Goal: Information Seeking & Learning: Learn about a topic

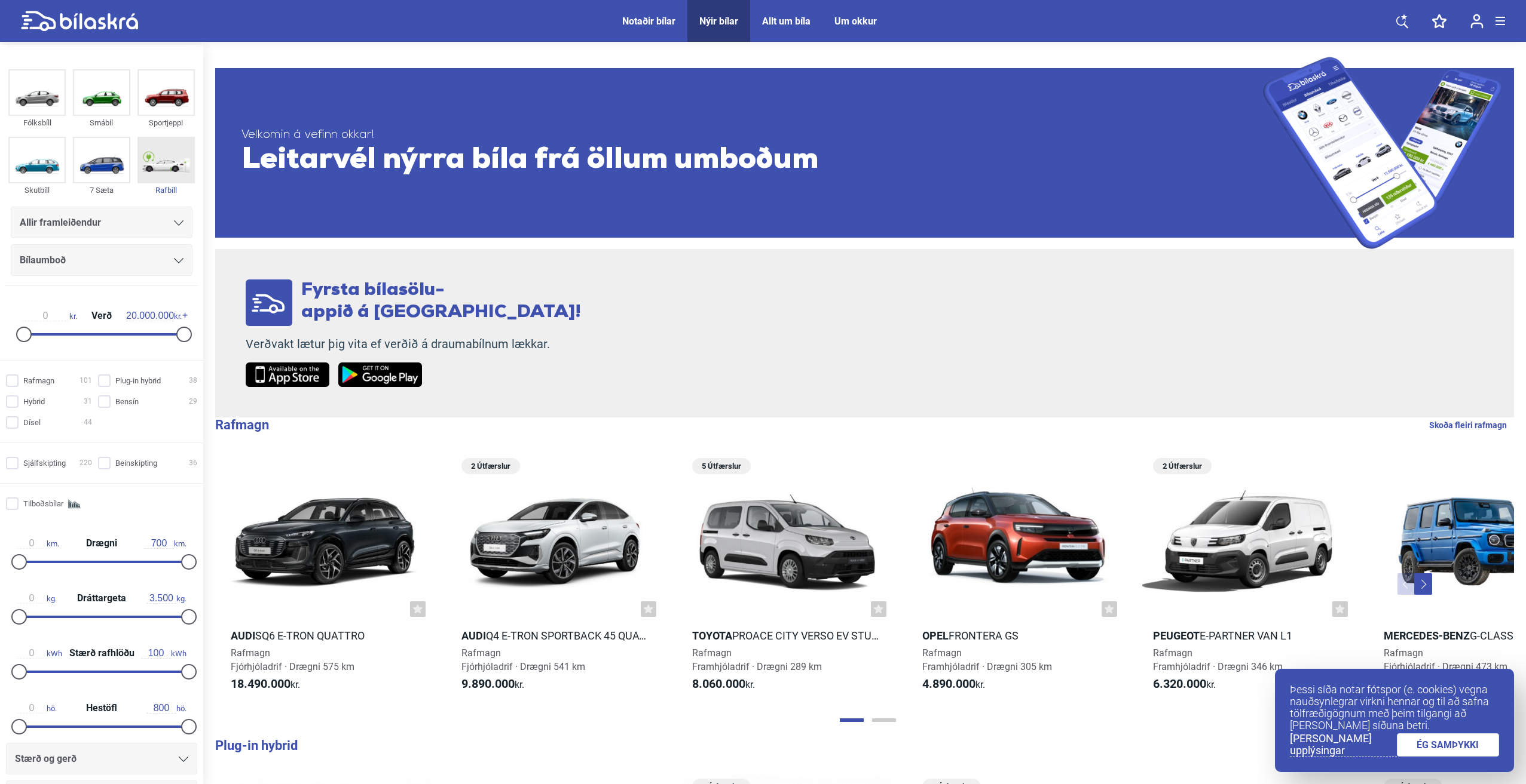
click at [172, 152] on img at bounding box center [166, 160] width 55 height 44
checkbox input "true"
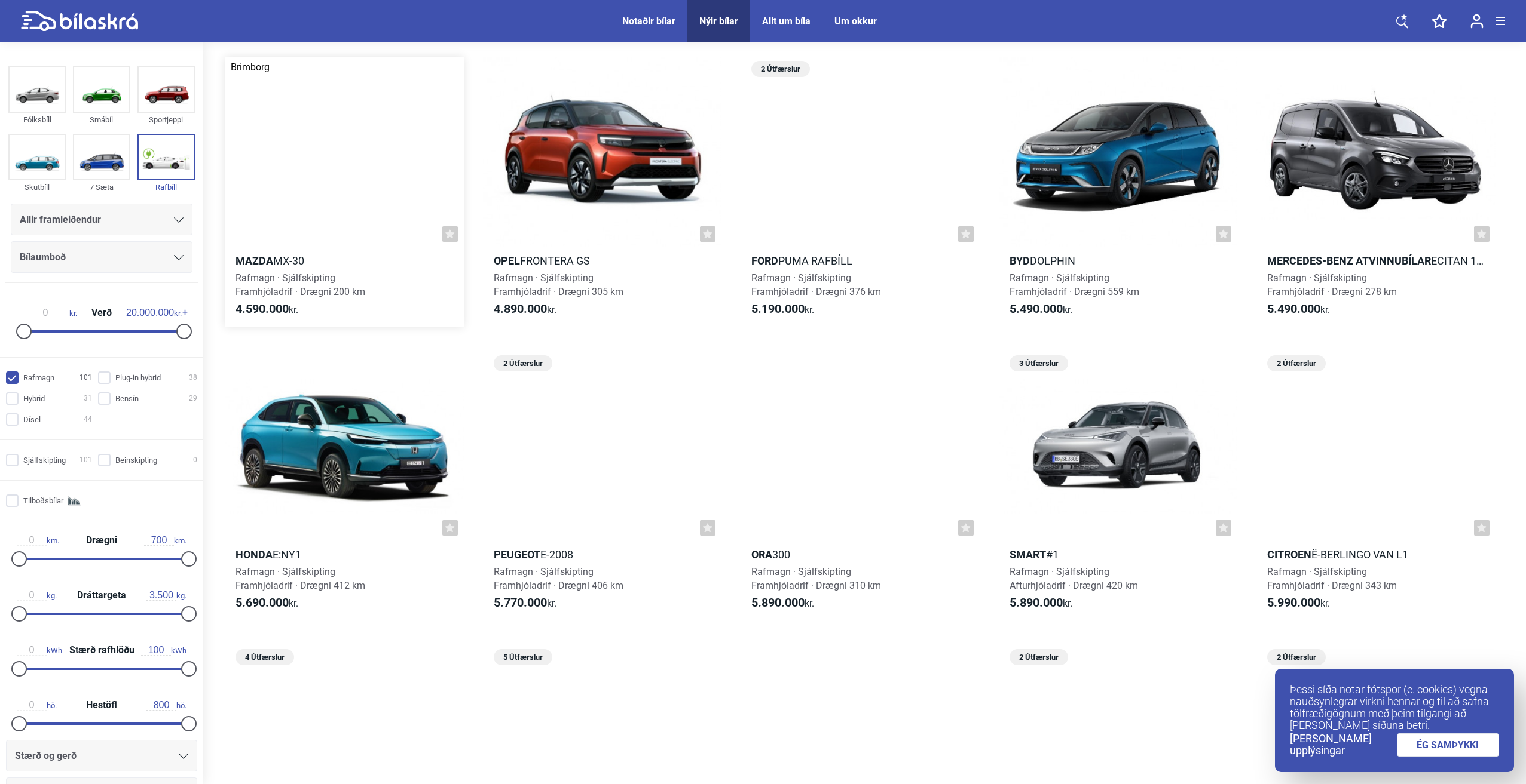
scroll to position [60, 0]
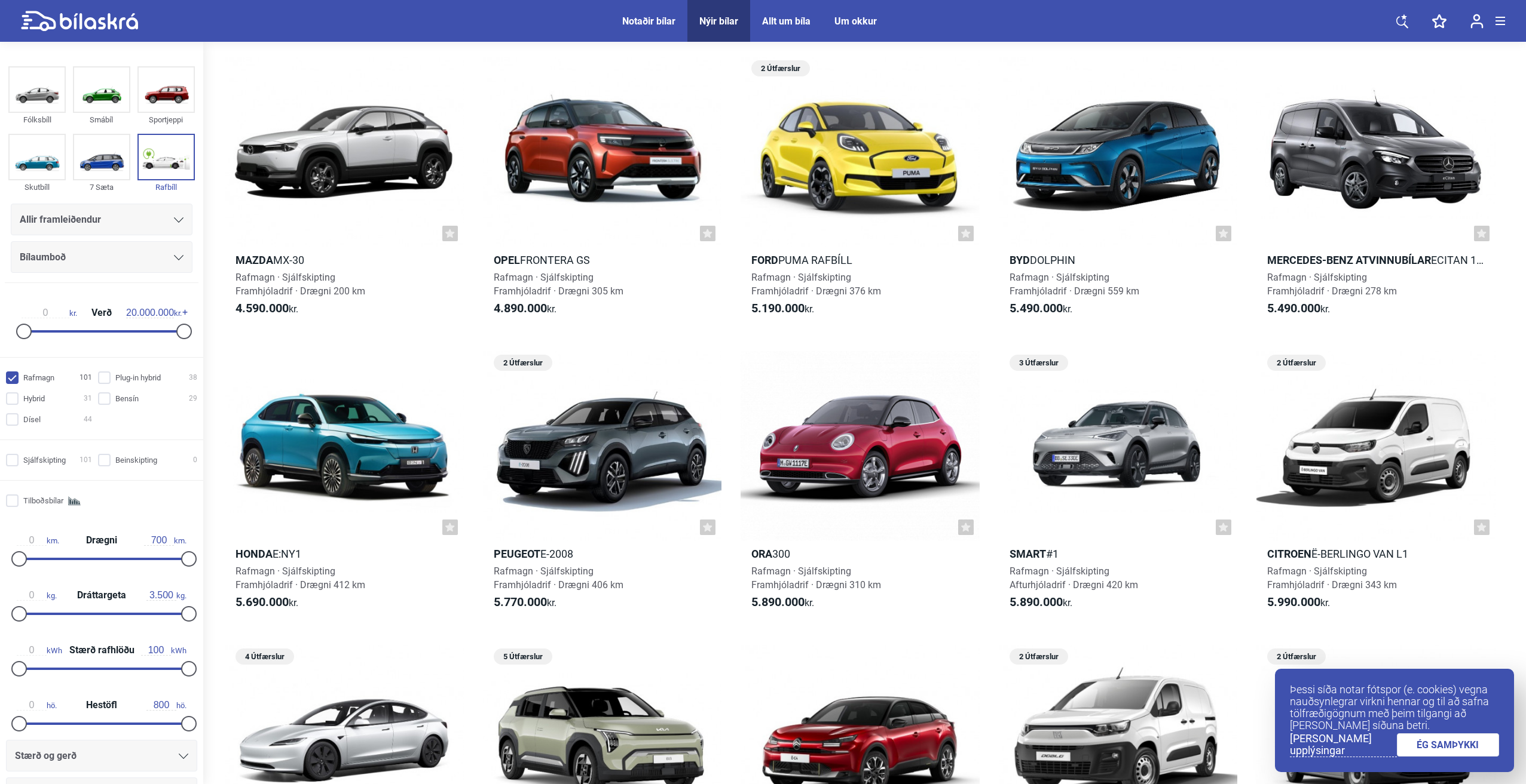
click at [1442, 750] on link "ÉG SAMÞYKKI" at bounding box center [1447, 745] width 103 height 24
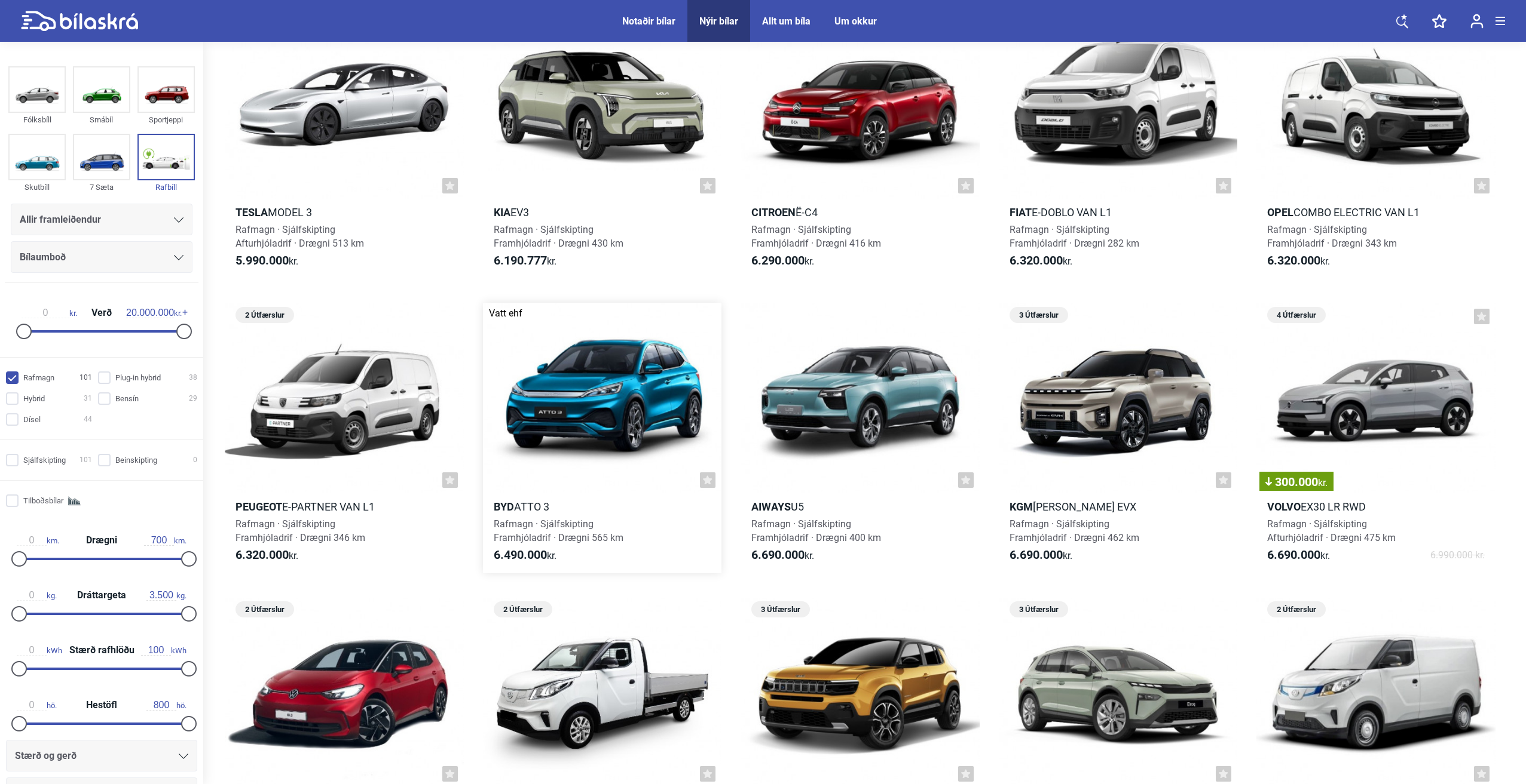
scroll to position [717, 0]
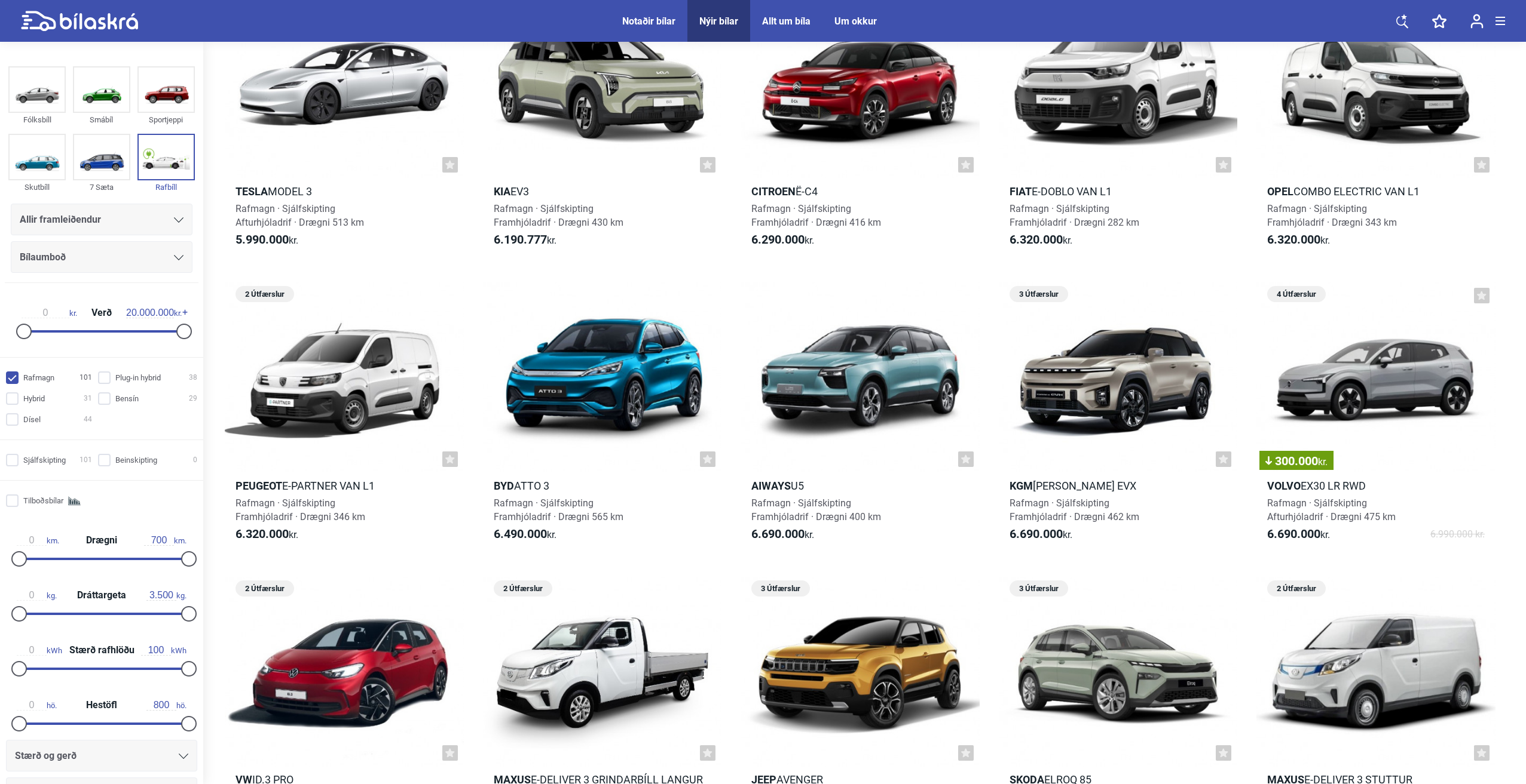
click at [68, 219] on span "Allir framleiðendur" at bounding box center [61, 220] width 82 height 16
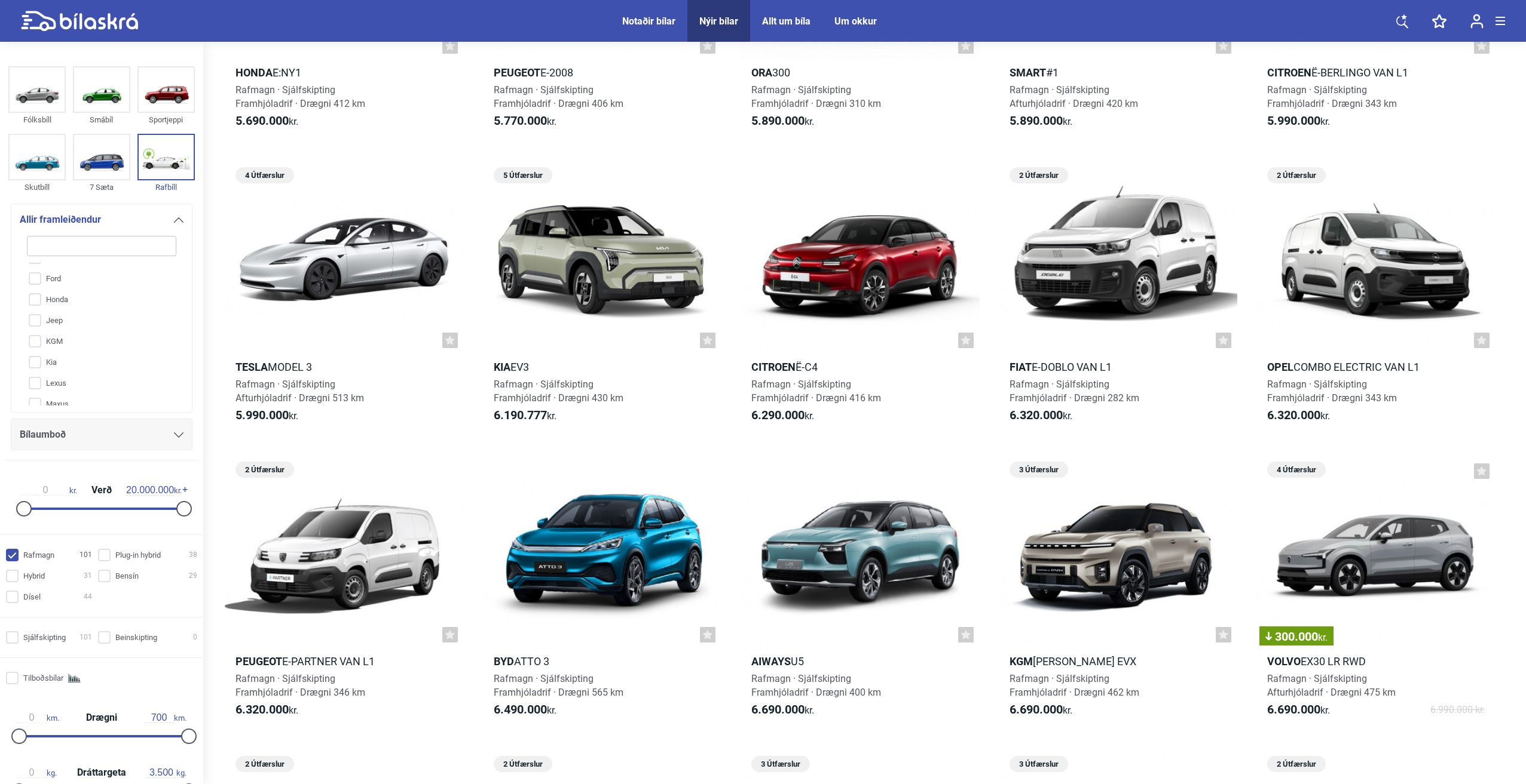
scroll to position [537, 0]
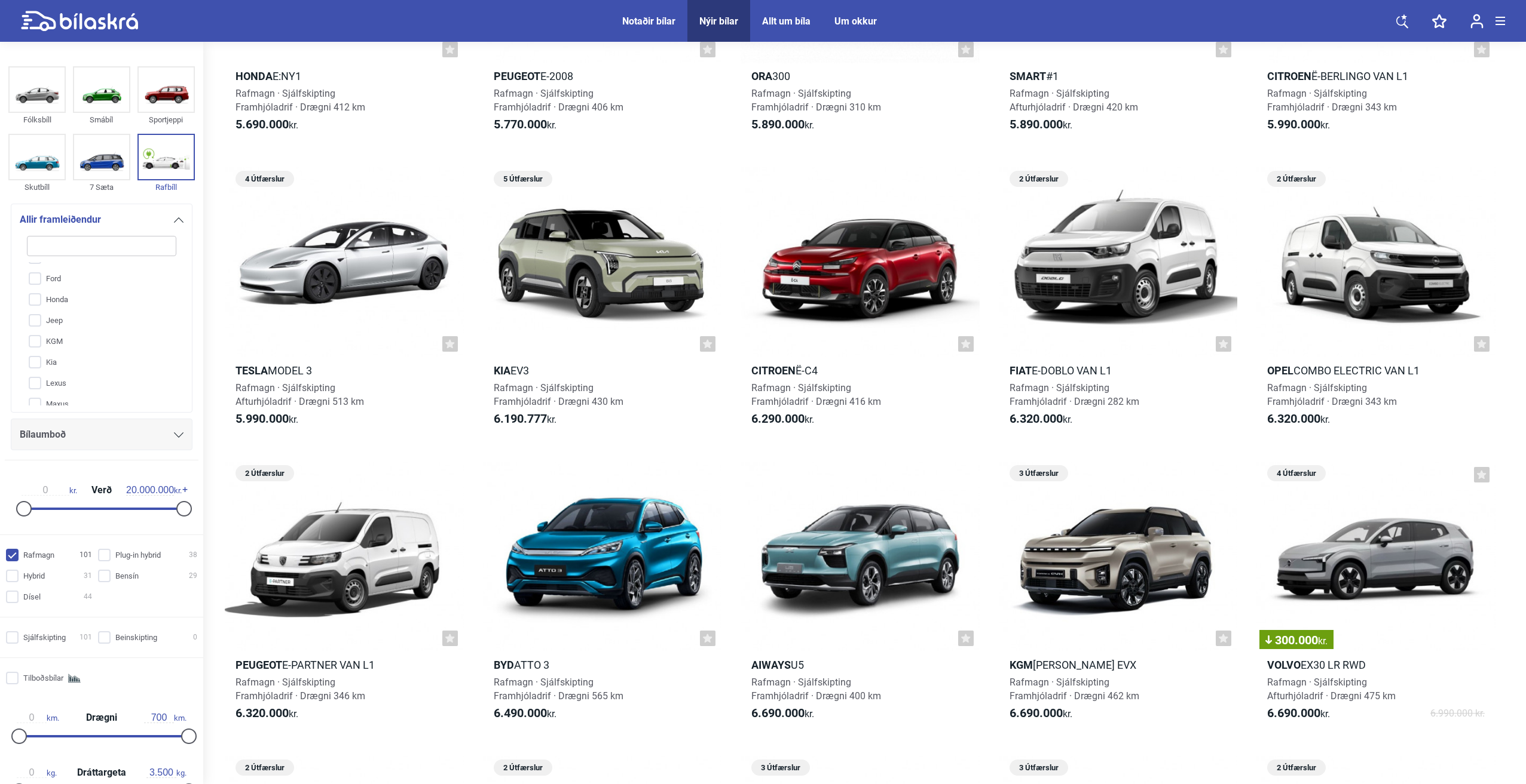
type input "T"
checkbox input "false"
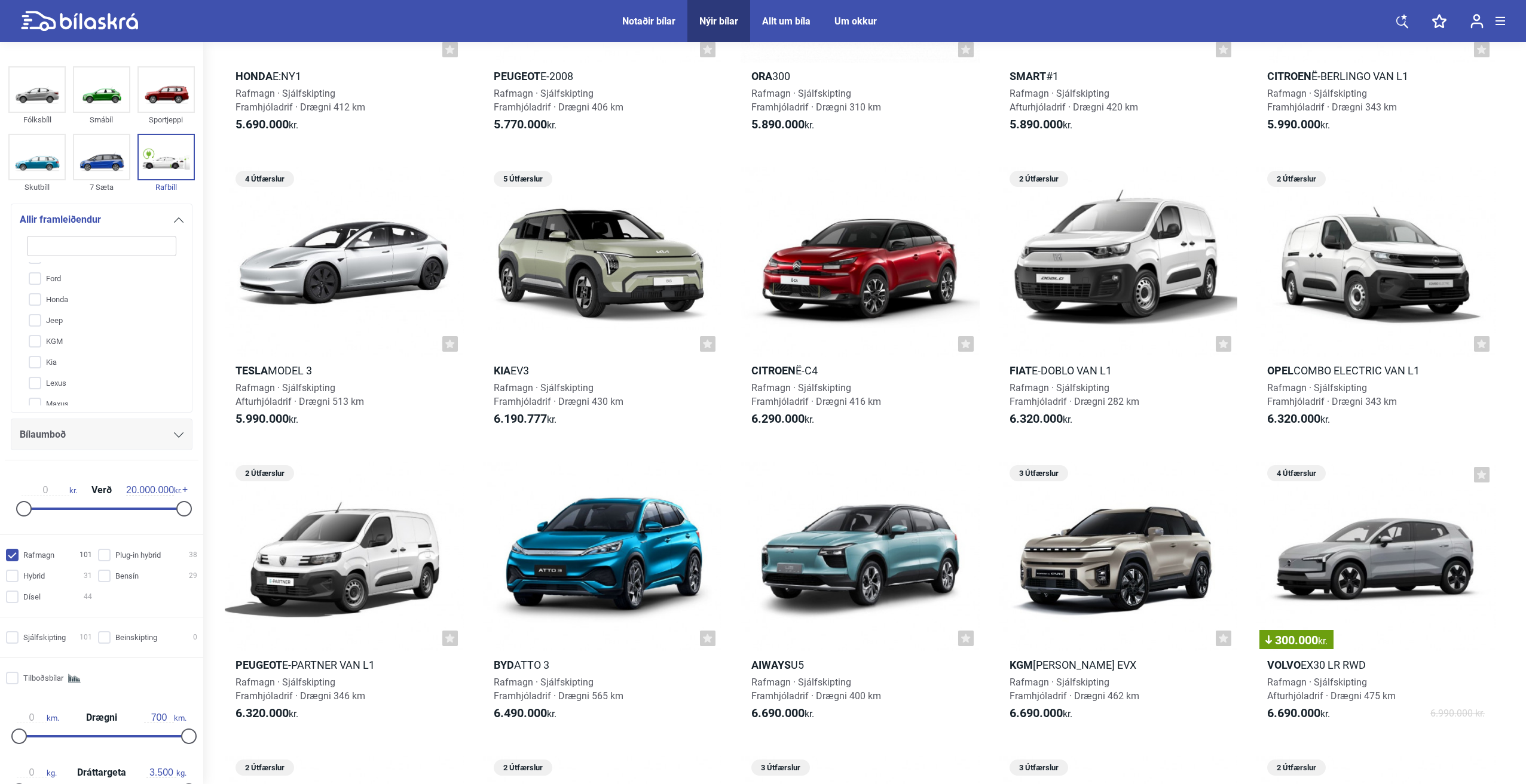
checkbox input "false"
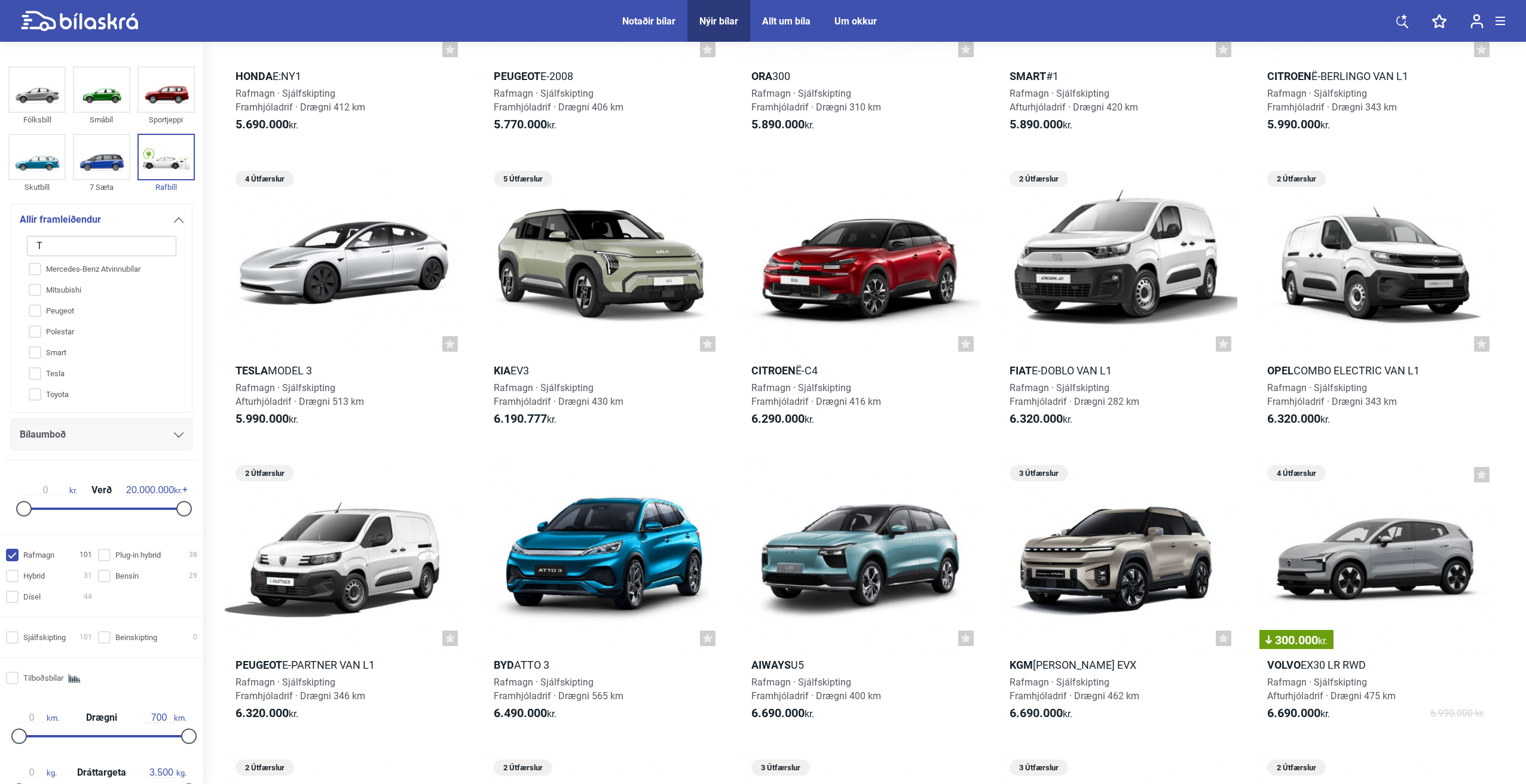
type input "Te"
checkbox input "false"
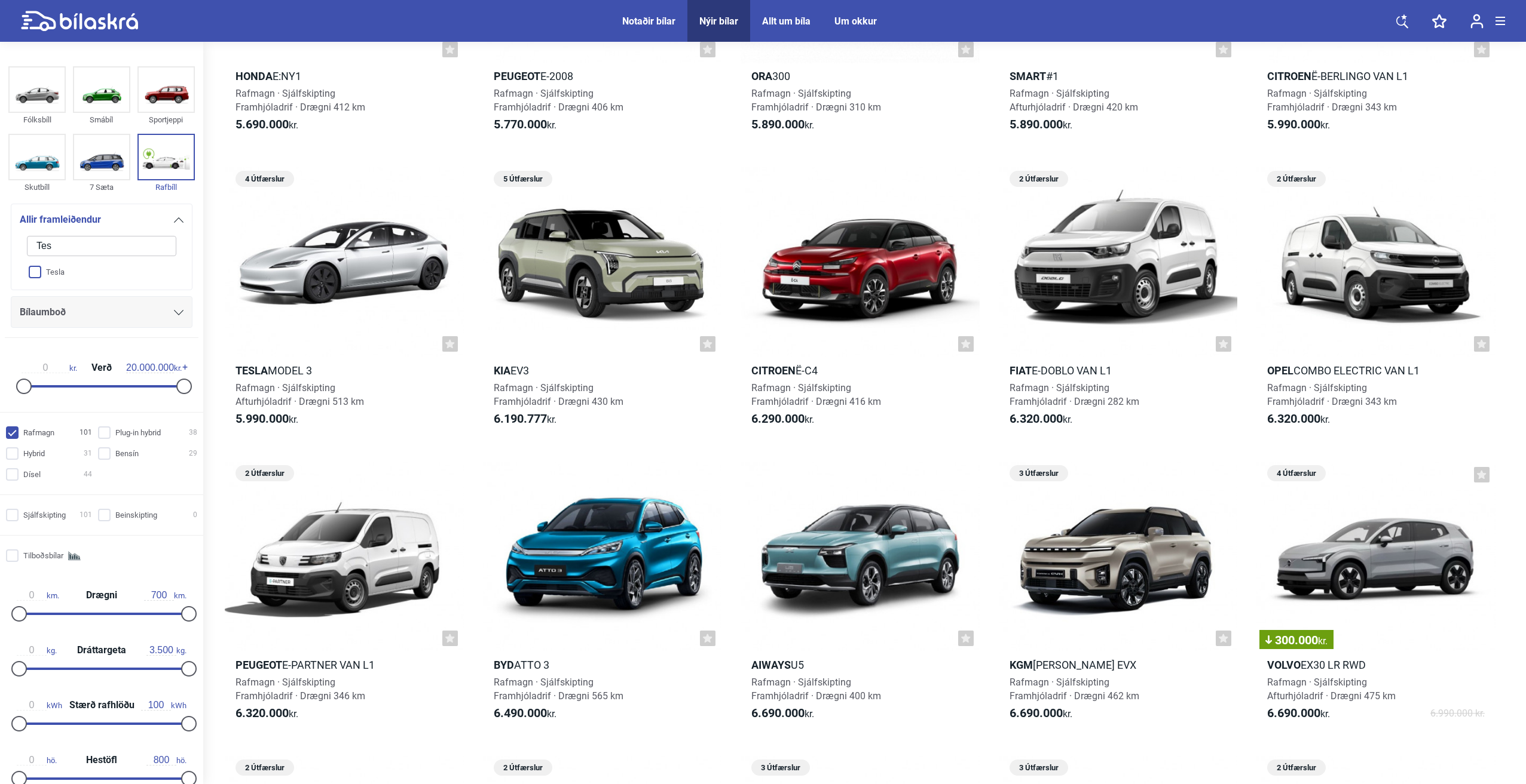
type input "Tes"
click at [37, 270] on input "Tesla" at bounding box center [94, 272] width 151 height 21
checkbox input "true"
checkbox input "false"
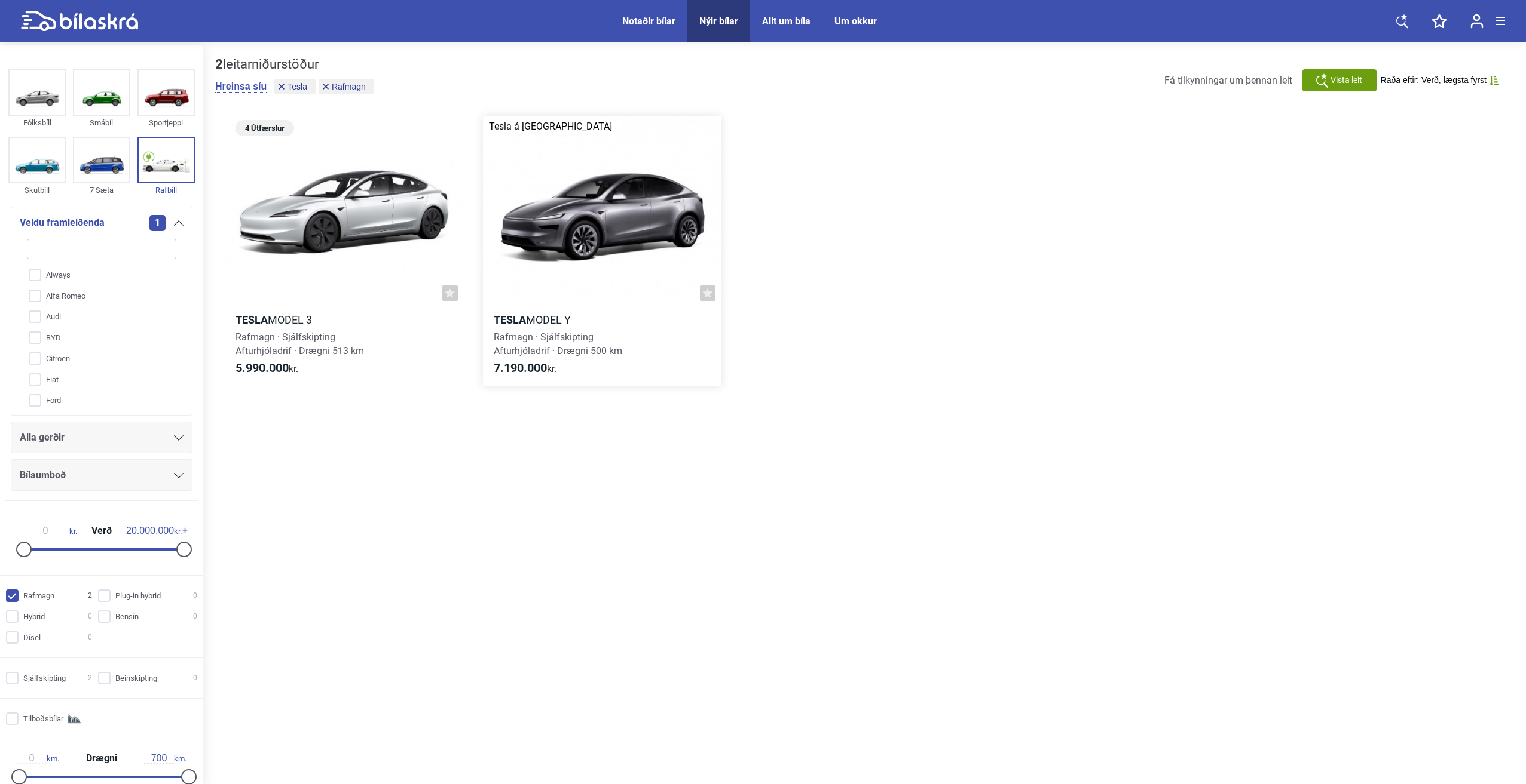
click at [616, 229] on div at bounding box center [602, 211] width 239 height 191
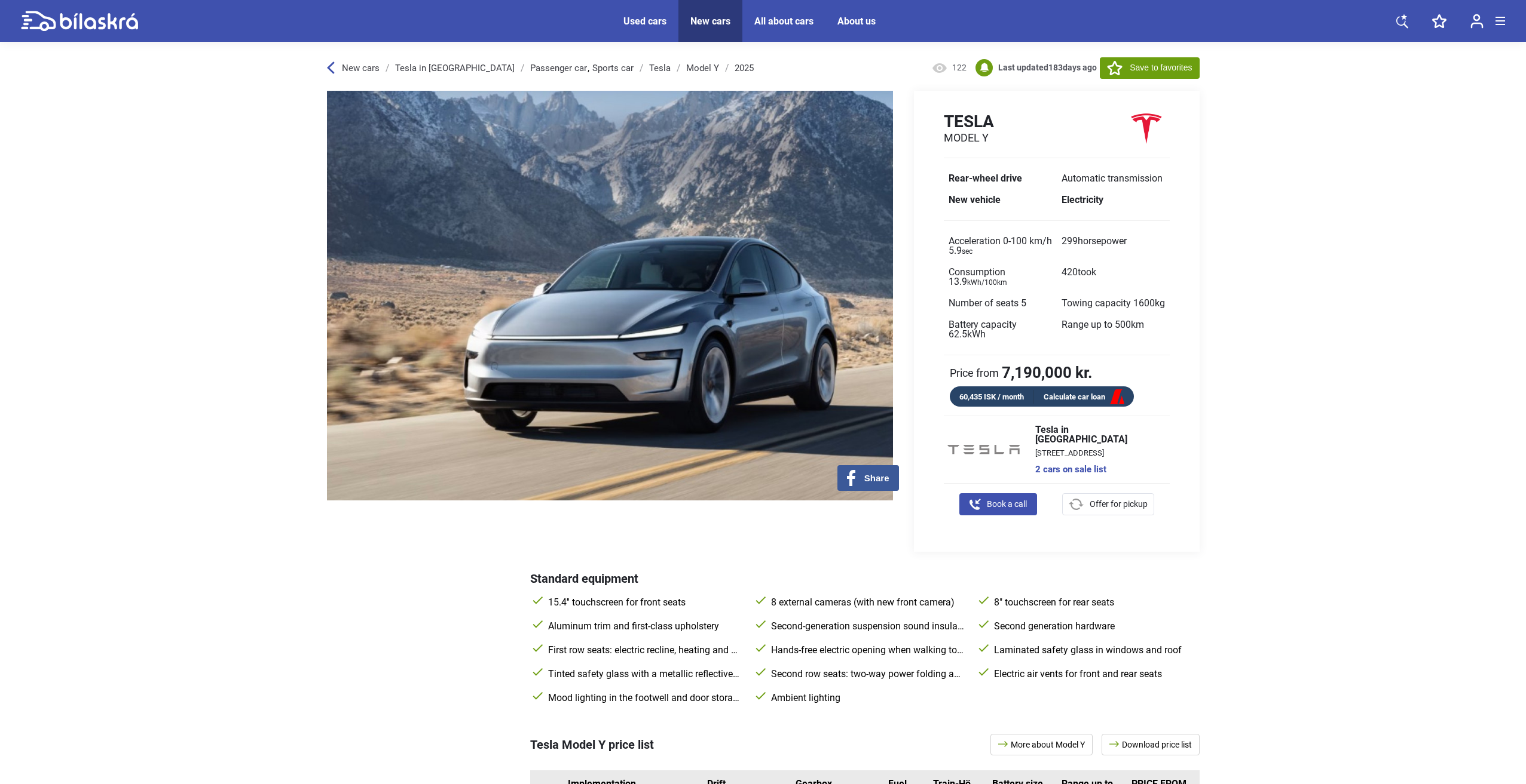
click at [1073, 401] on font "Calculate car loan" at bounding box center [1074, 397] width 62 height 9
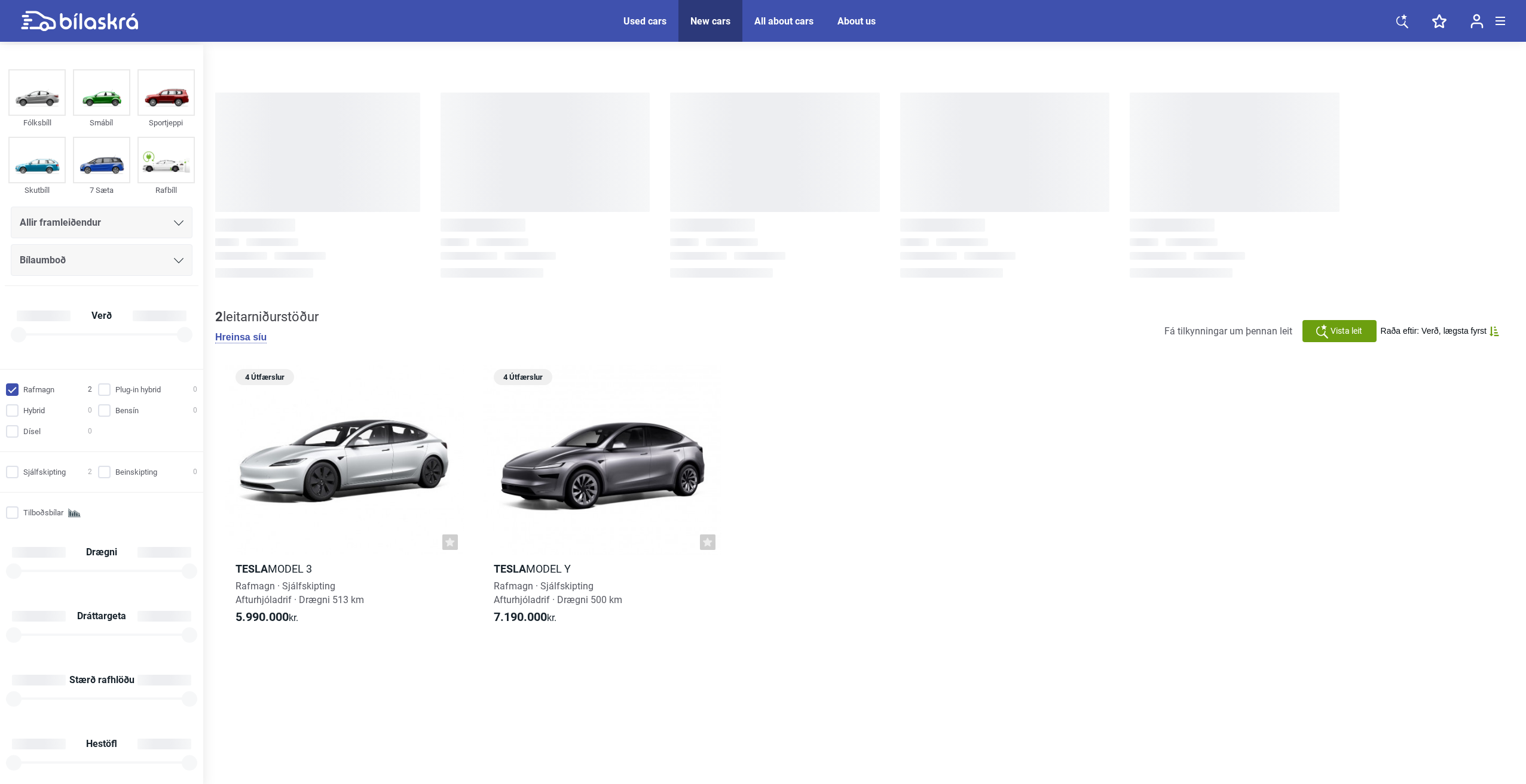
checkbox input "true"
